Goal: Transaction & Acquisition: Purchase product/service

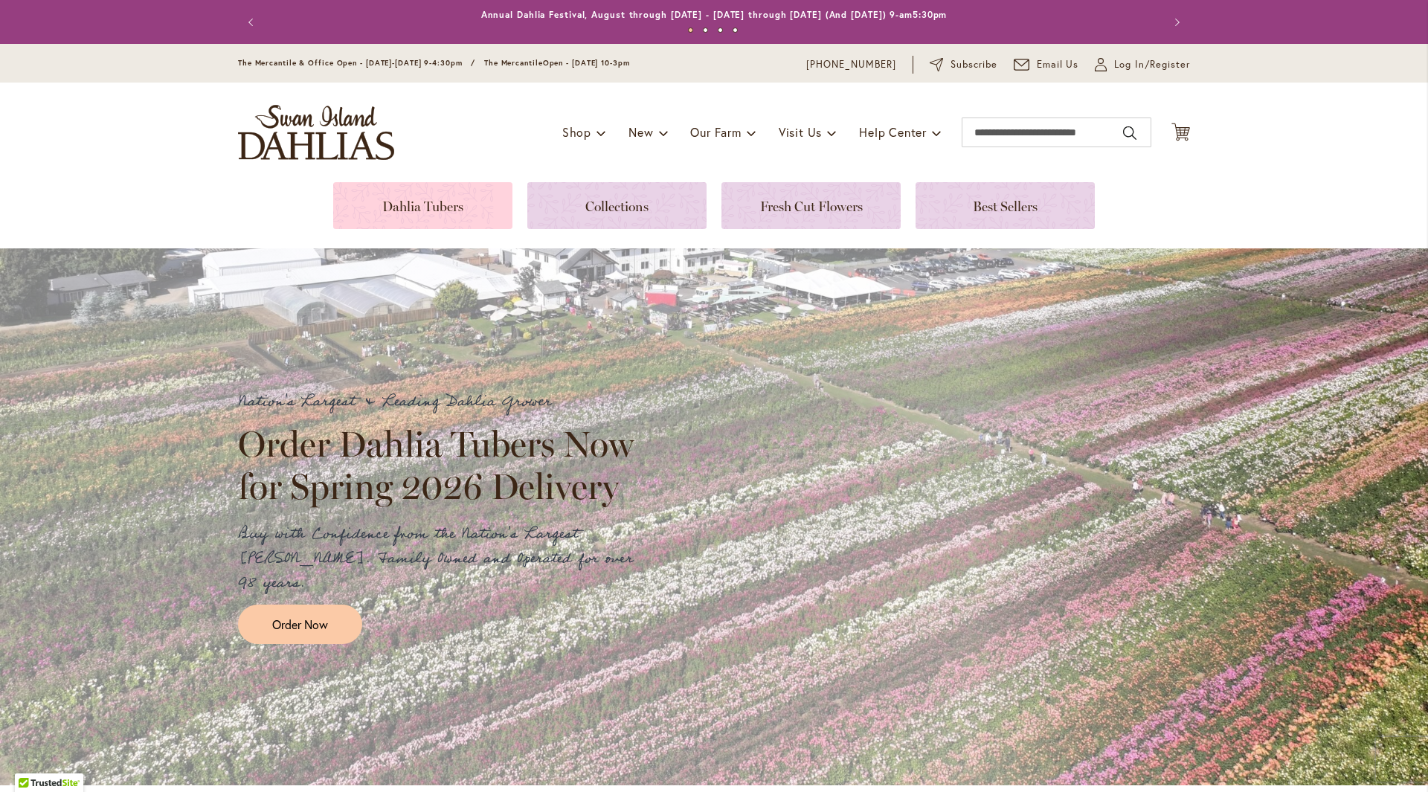
click at [437, 206] on link at bounding box center [422, 205] width 179 height 47
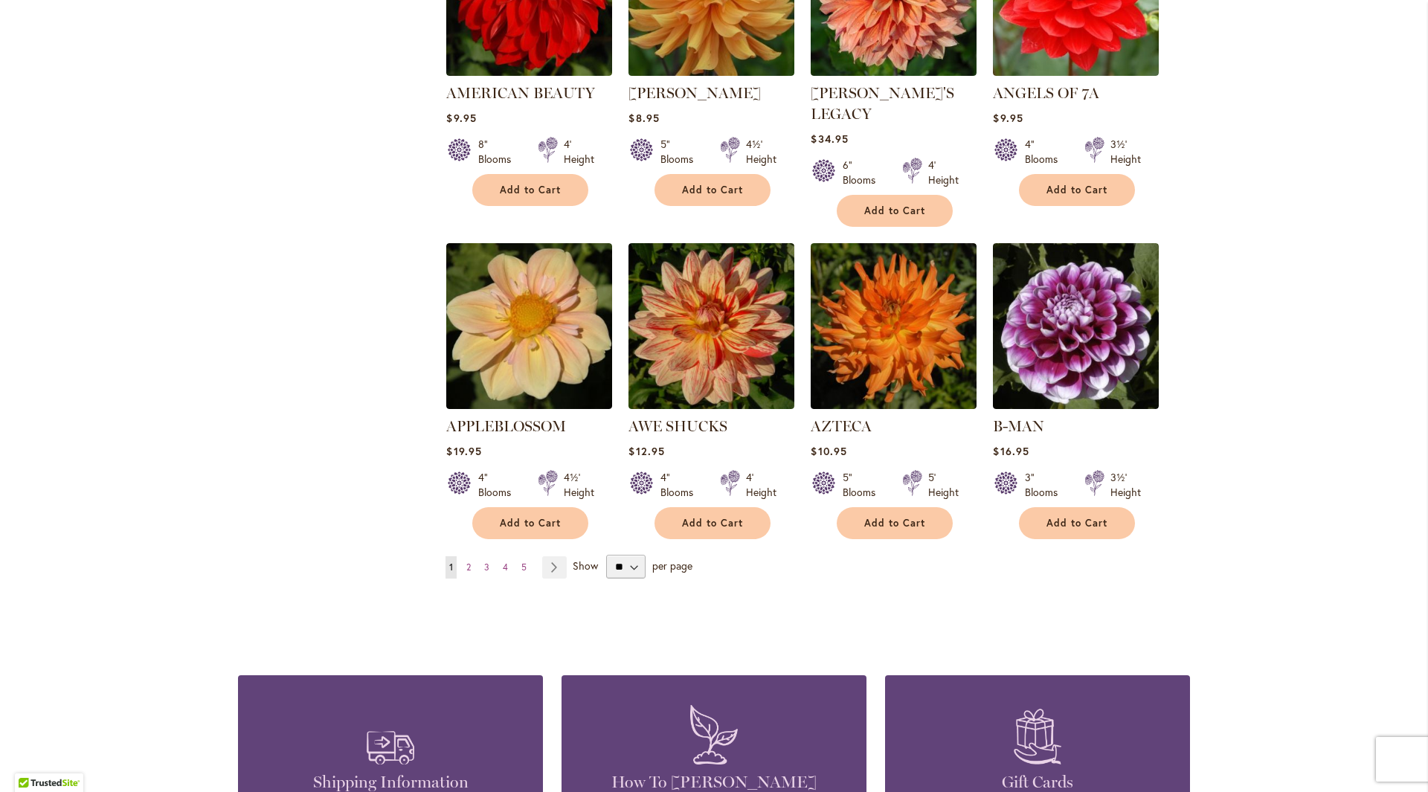
scroll to position [1116, 0]
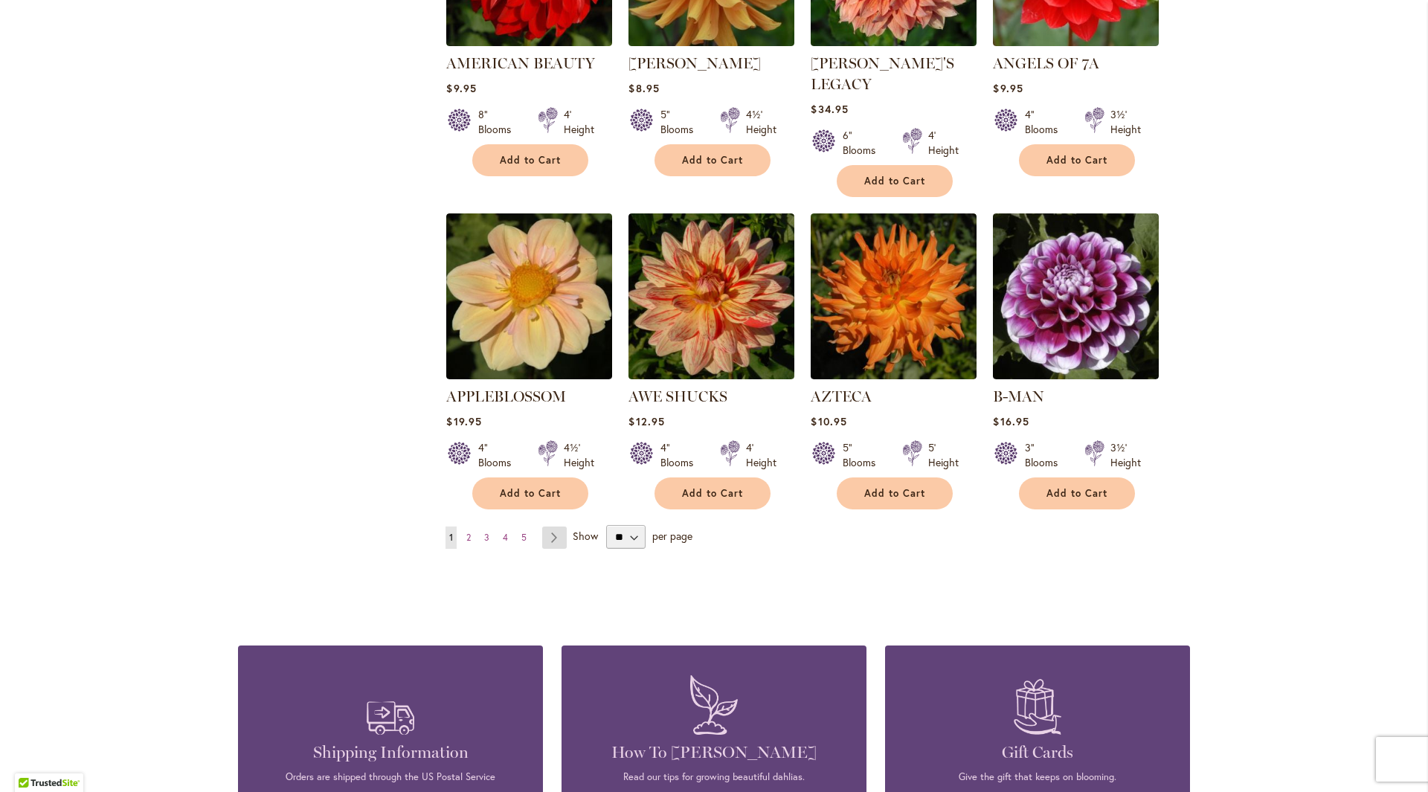
click at [553, 527] on link "Page Next" at bounding box center [554, 538] width 25 height 22
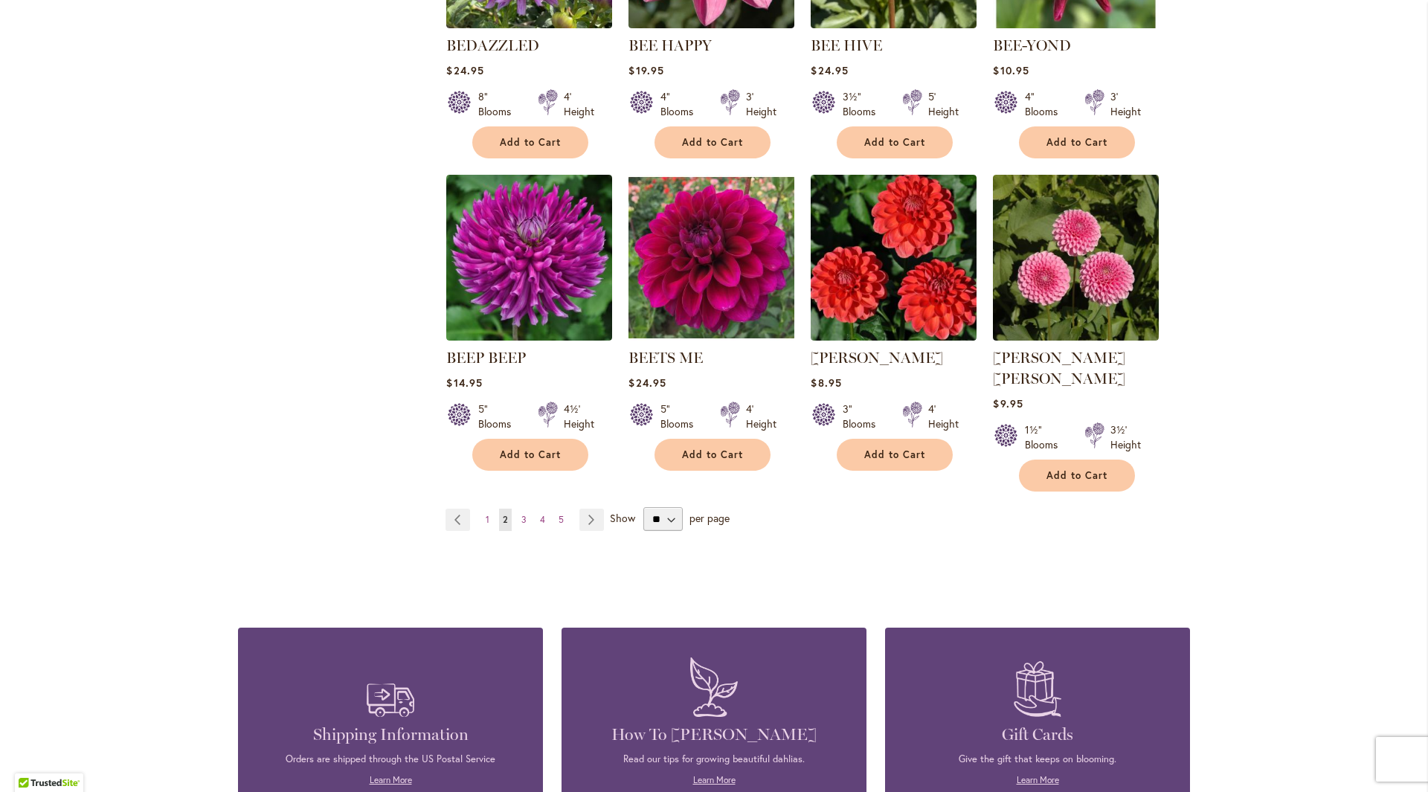
scroll to position [1190, 0]
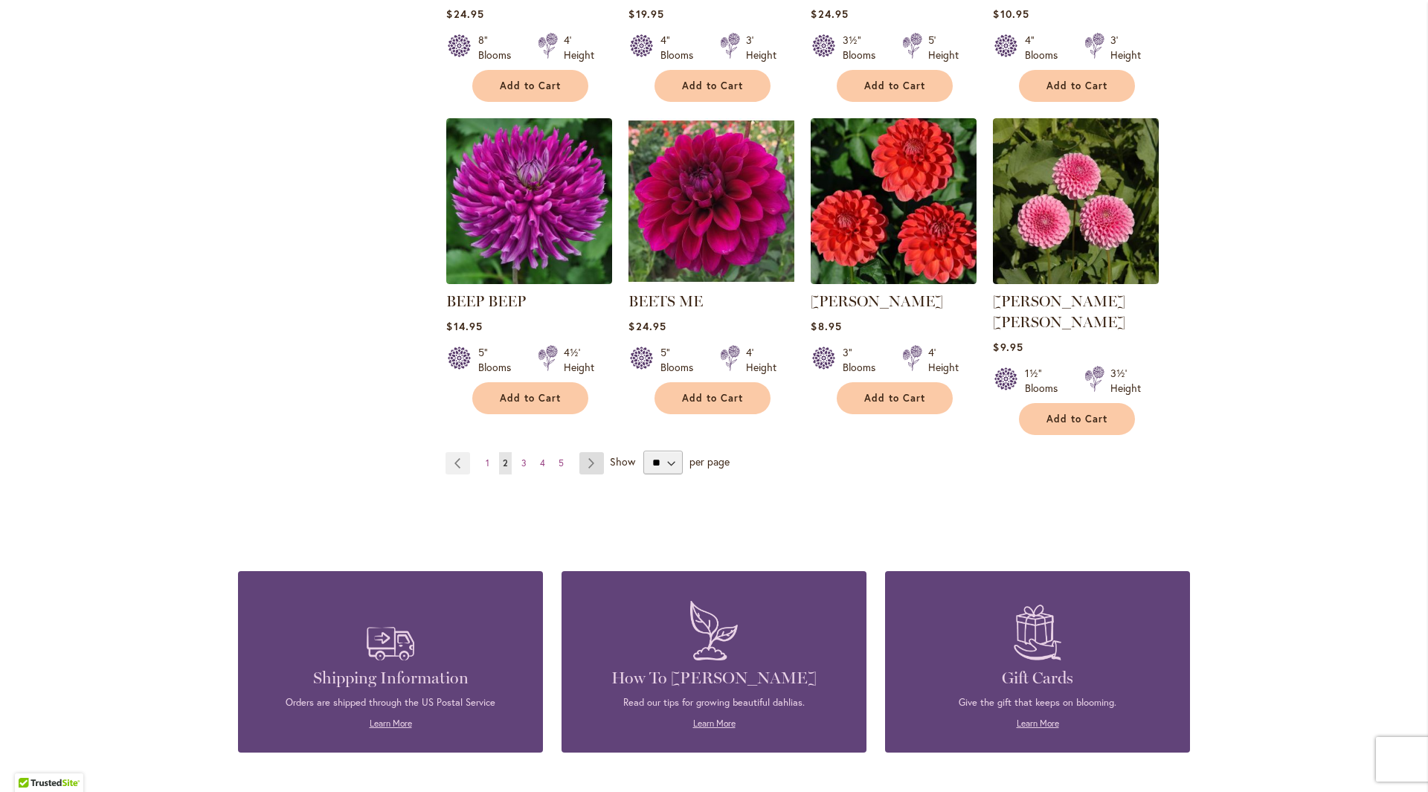
click at [591, 452] on link "Page Next" at bounding box center [591, 463] width 25 height 22
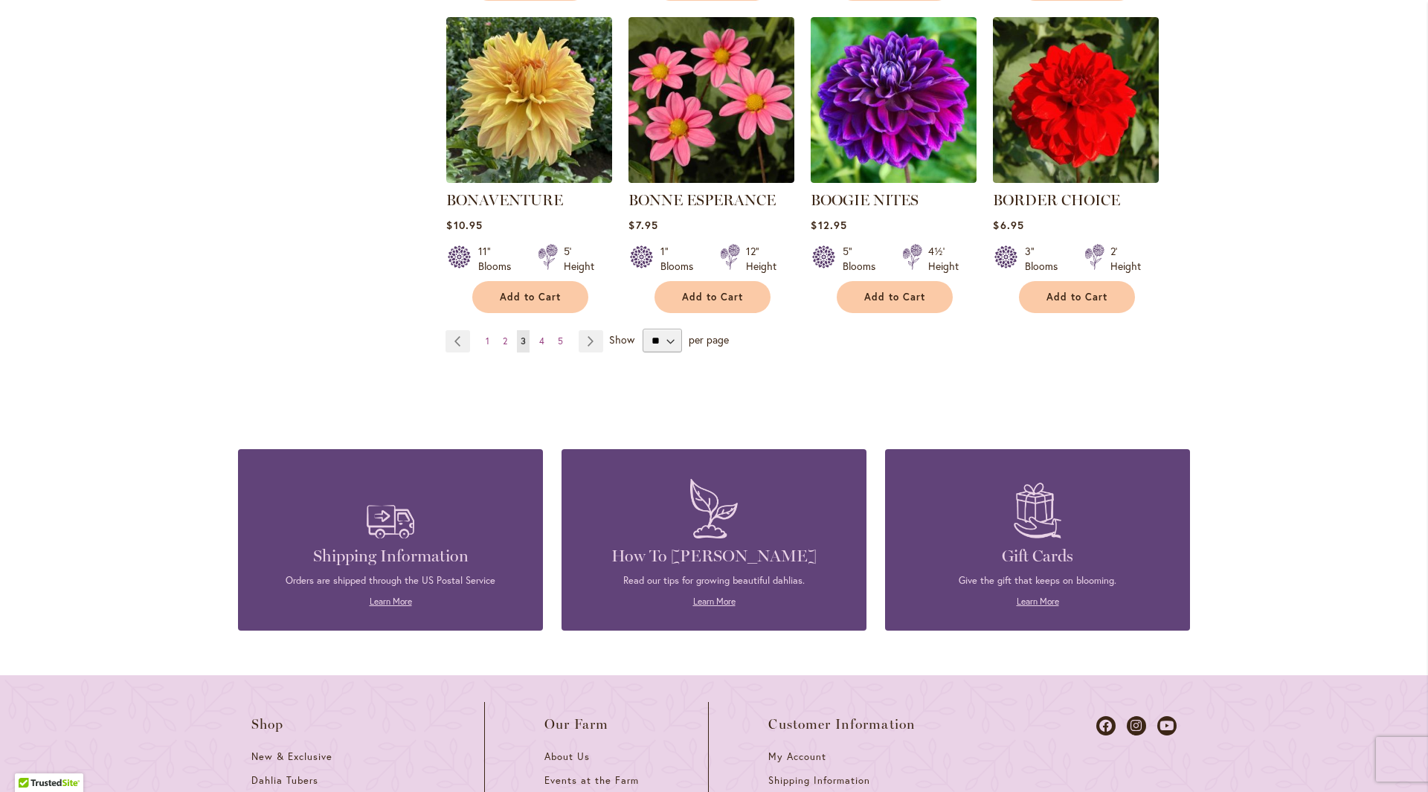
scroll to position [1264, 0]
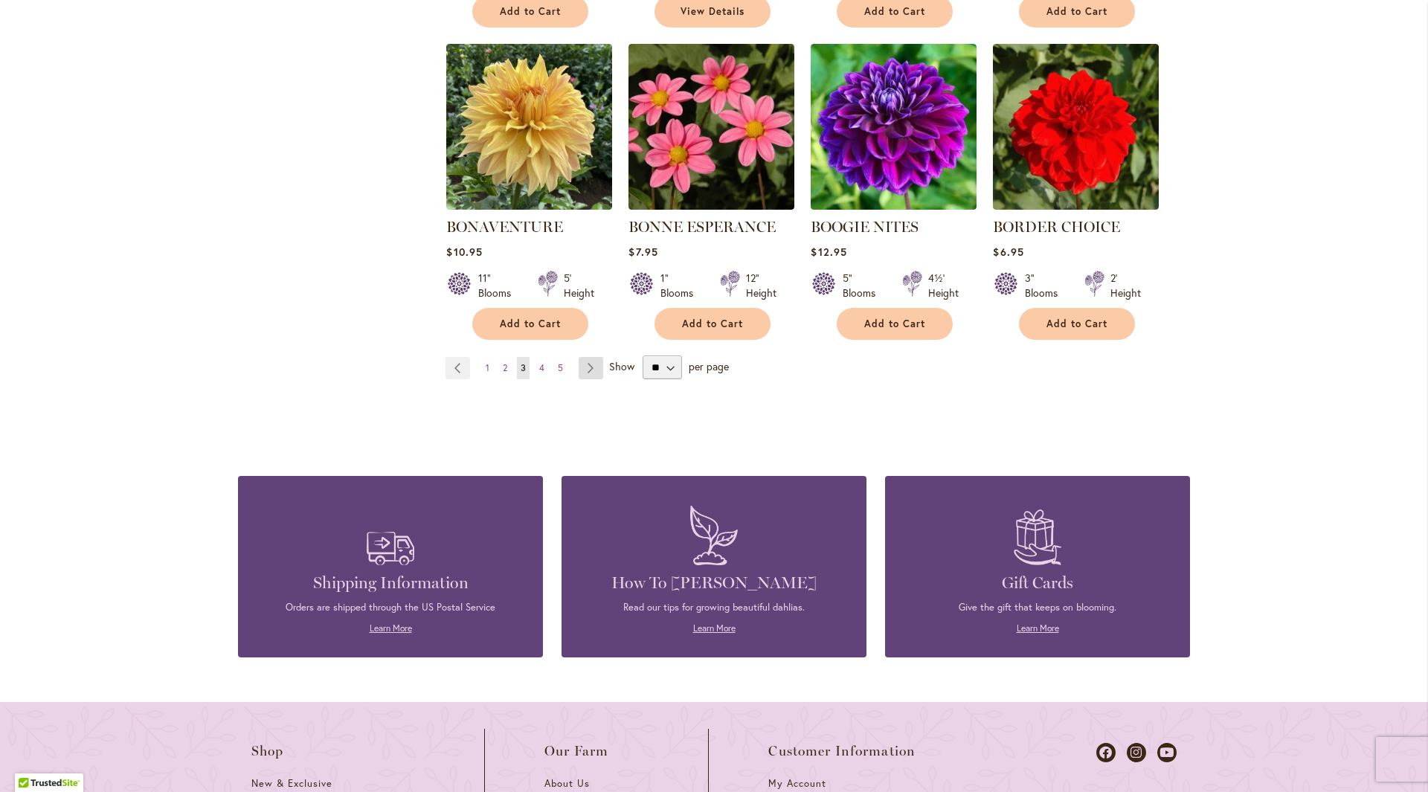
click at [588, 371] on link "Page Next" at bounding box center [591, 368] width 25 height 22
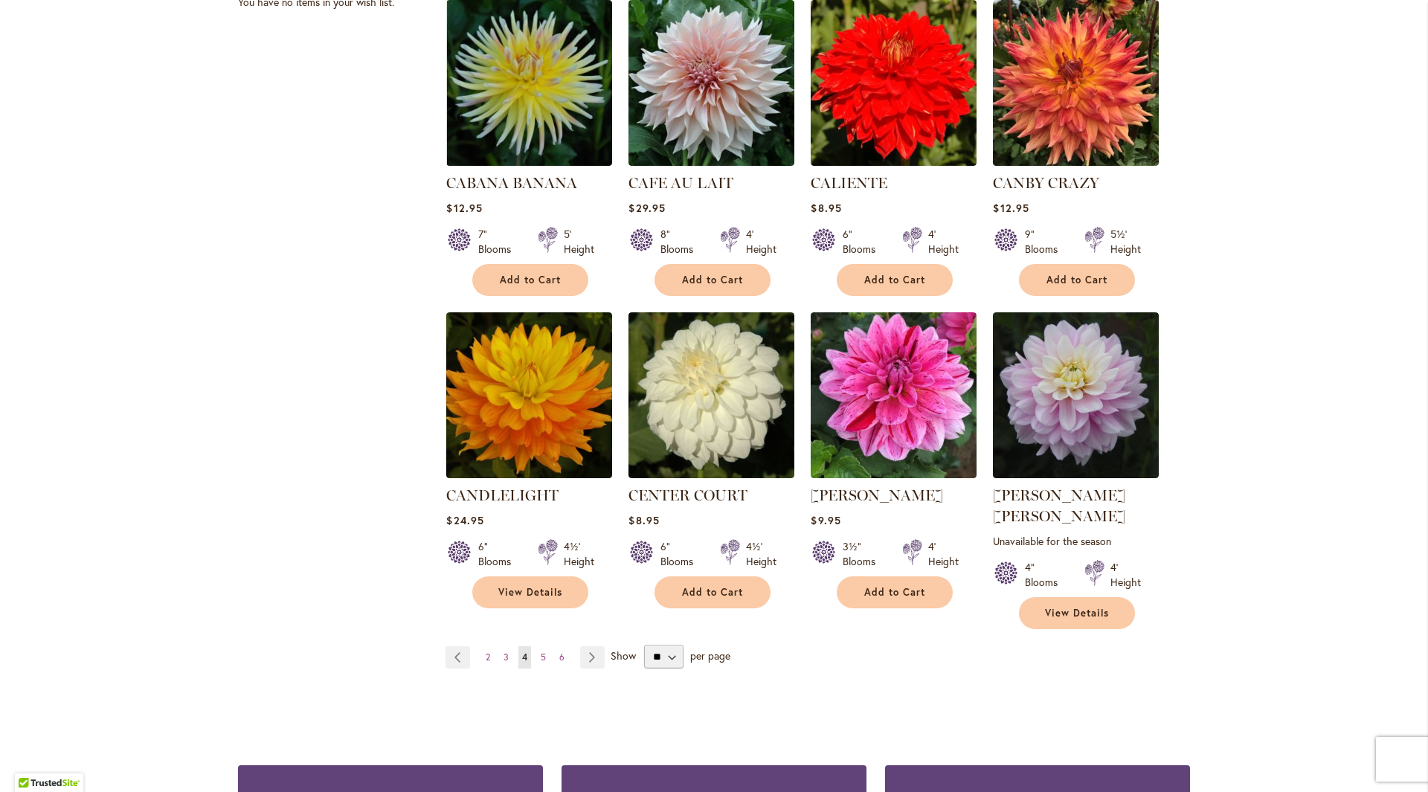
scroll to position [1116, 0]
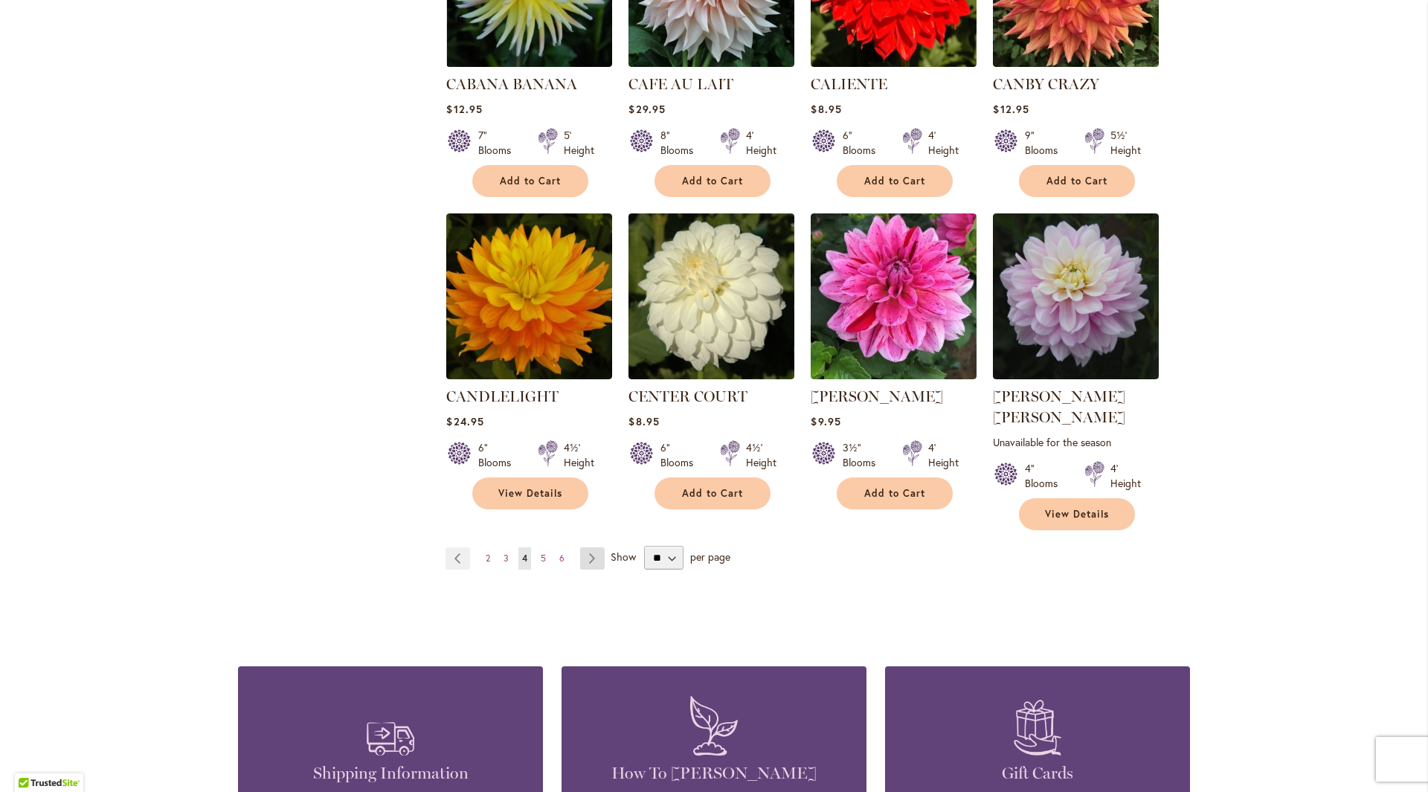
click at [584, 547] on link "Page Next" at bounding box center [592, 558] width 25 height 22
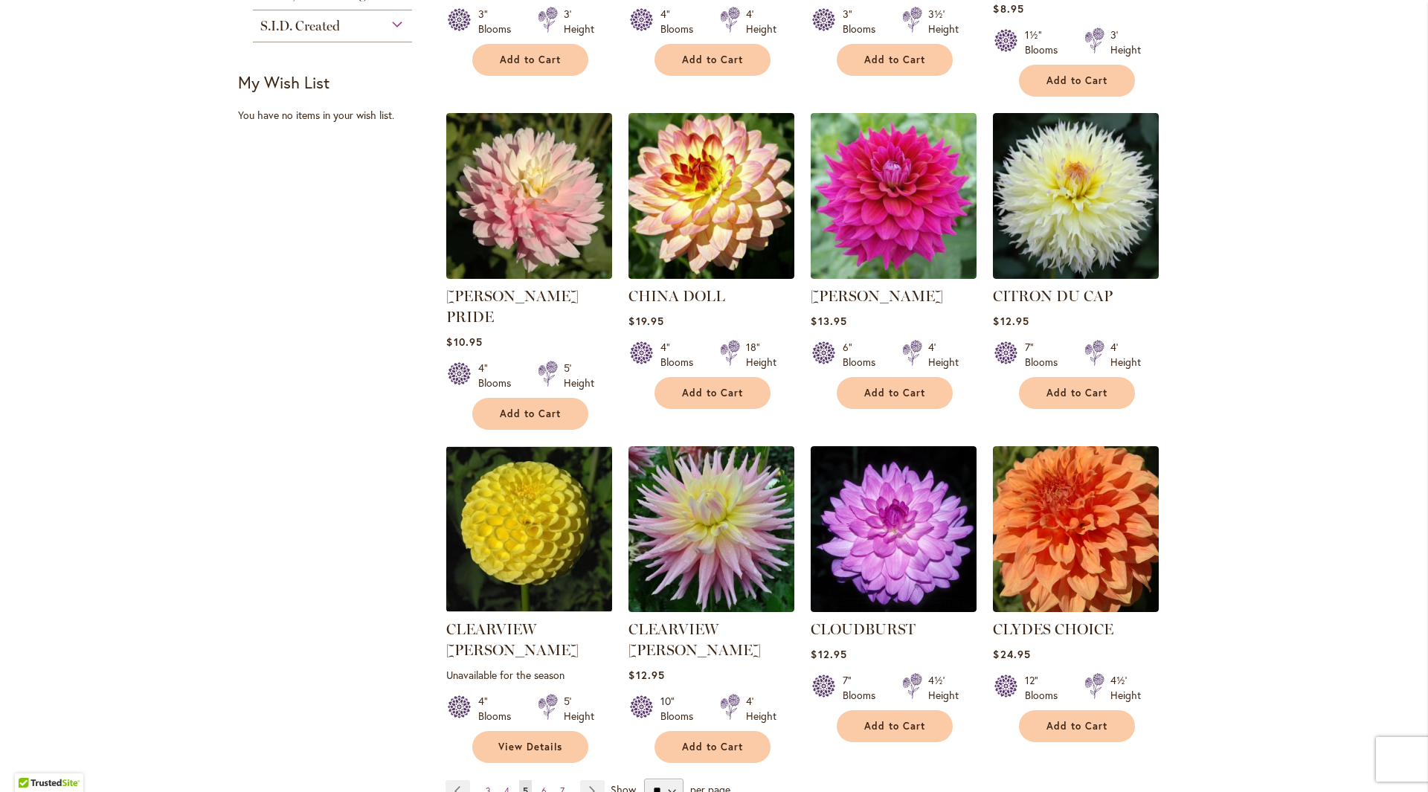
scroll to position [1041, 0]
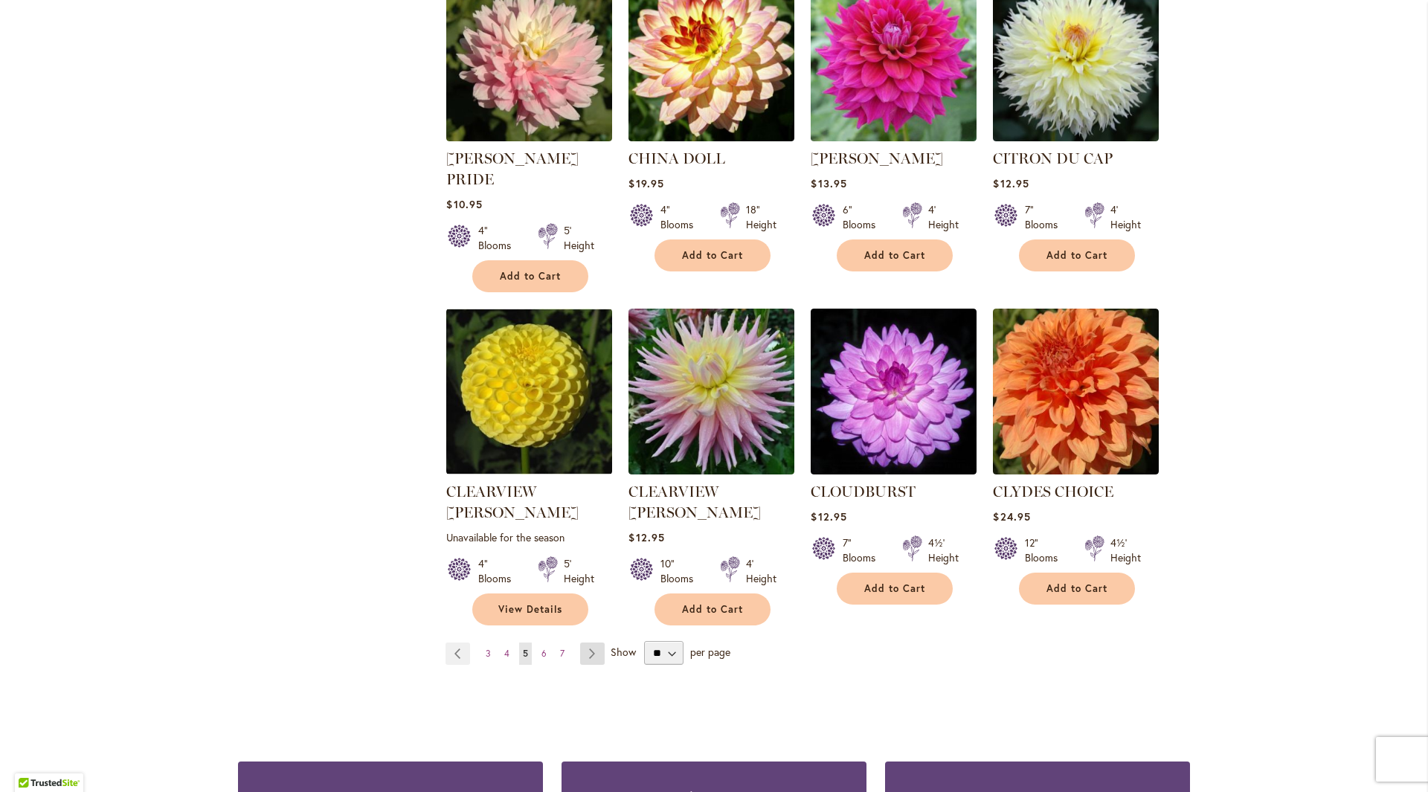
click at [588, 643] on link "Page Next" at bounding box center [592, 654] width 25 height 22
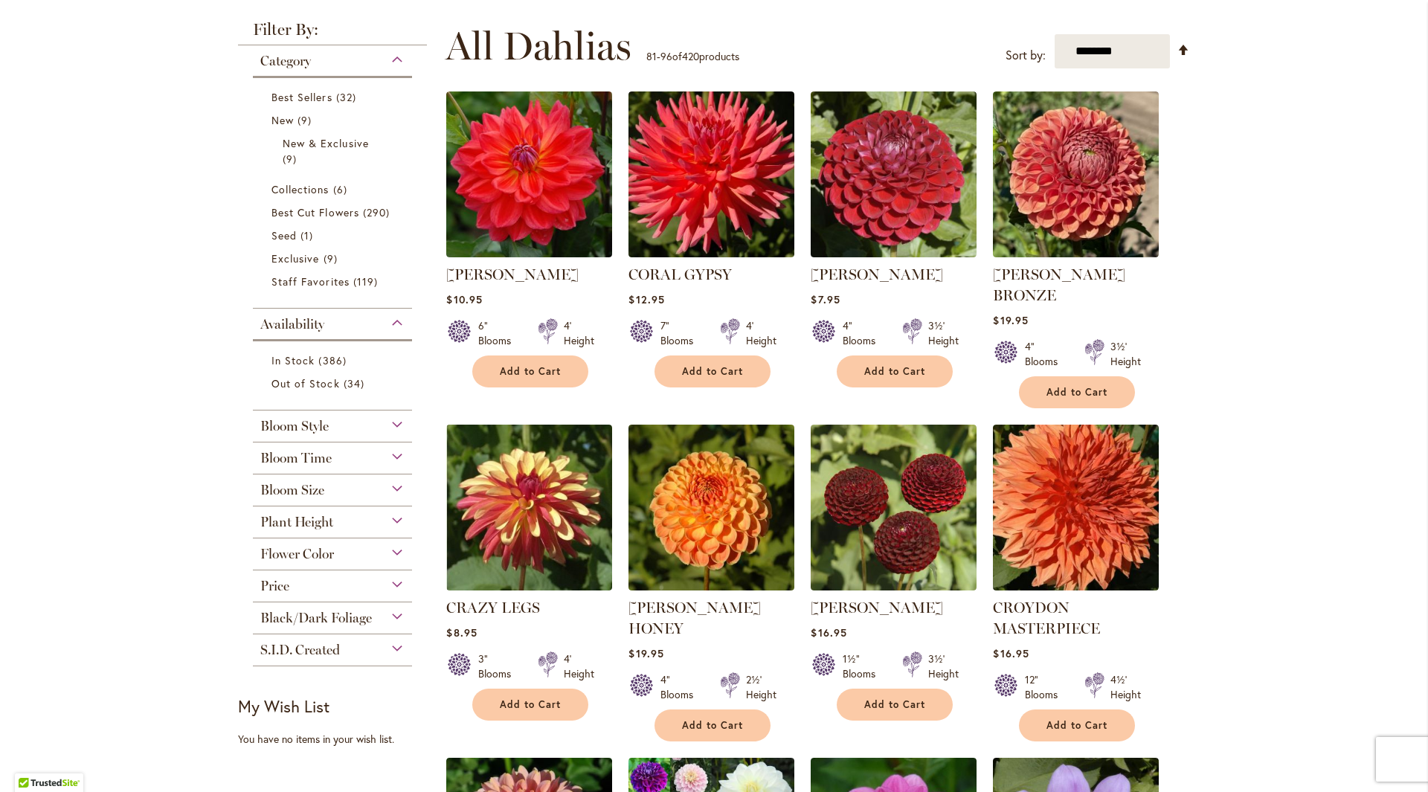
scroll to position [223, 0]
